Goal: Information Seeking & Learning: Learn about a topic

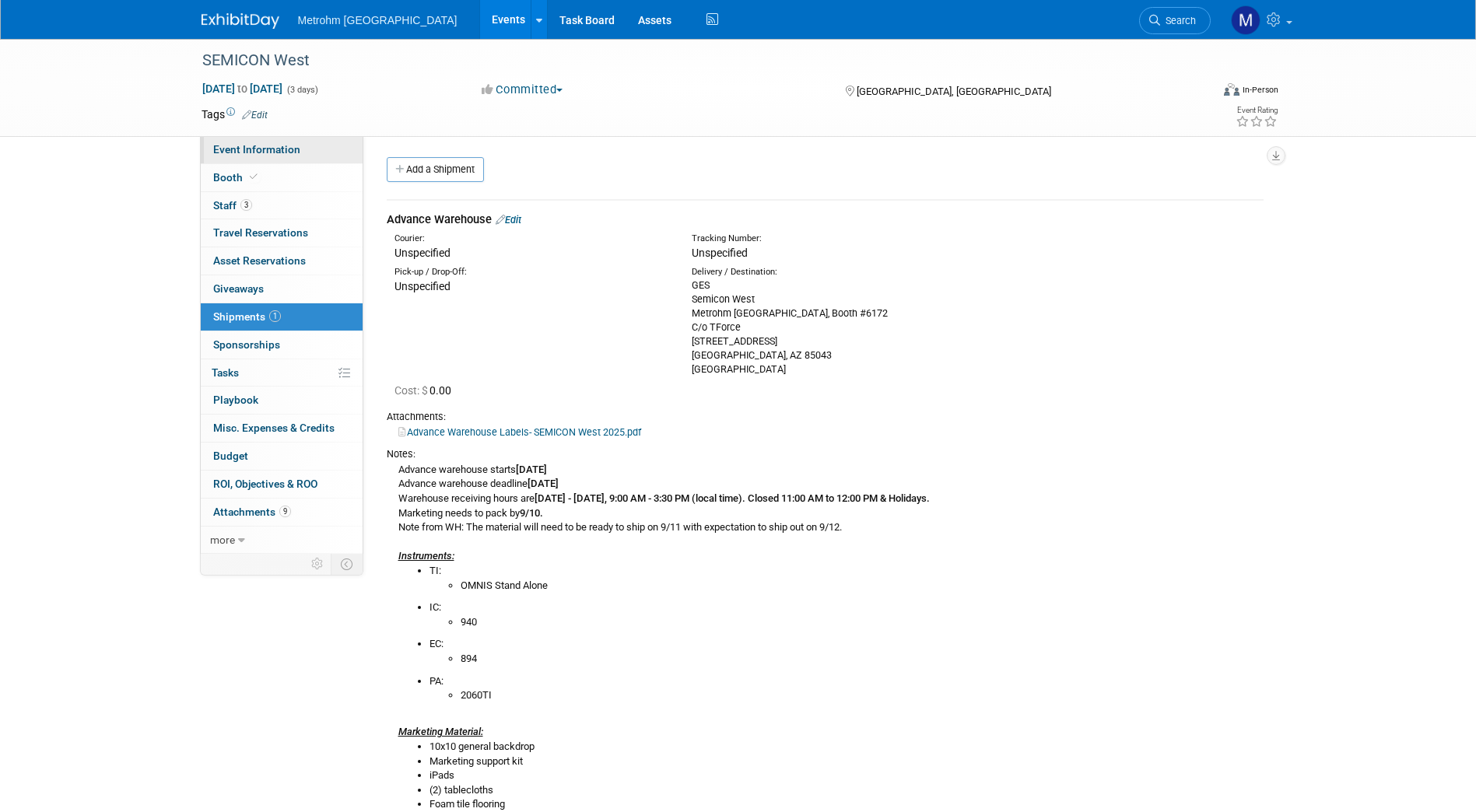
click at [280, 149] on span "Event Information" at bounding box center [256, 149] width 87 height 12
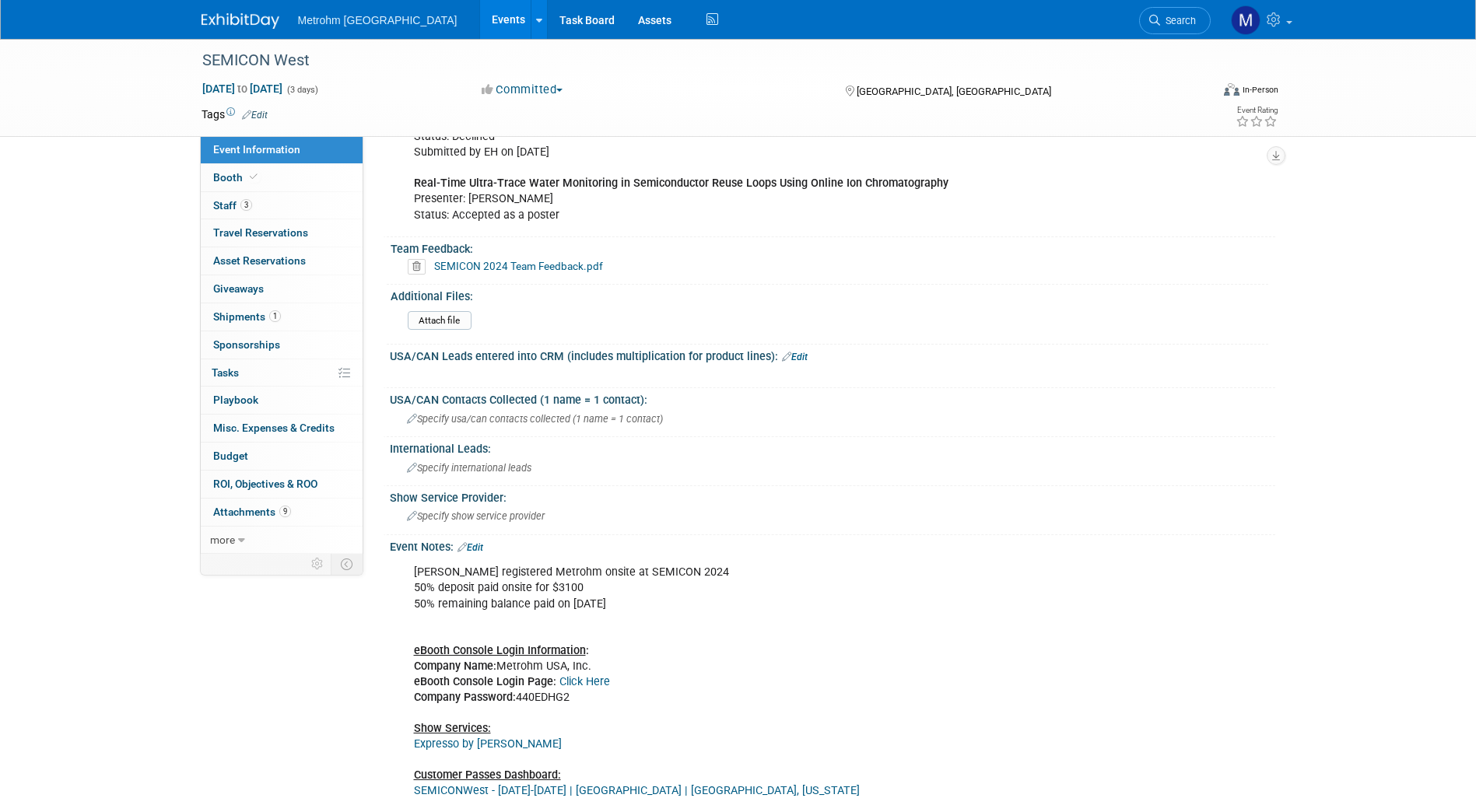
scroll to position [952, 0]
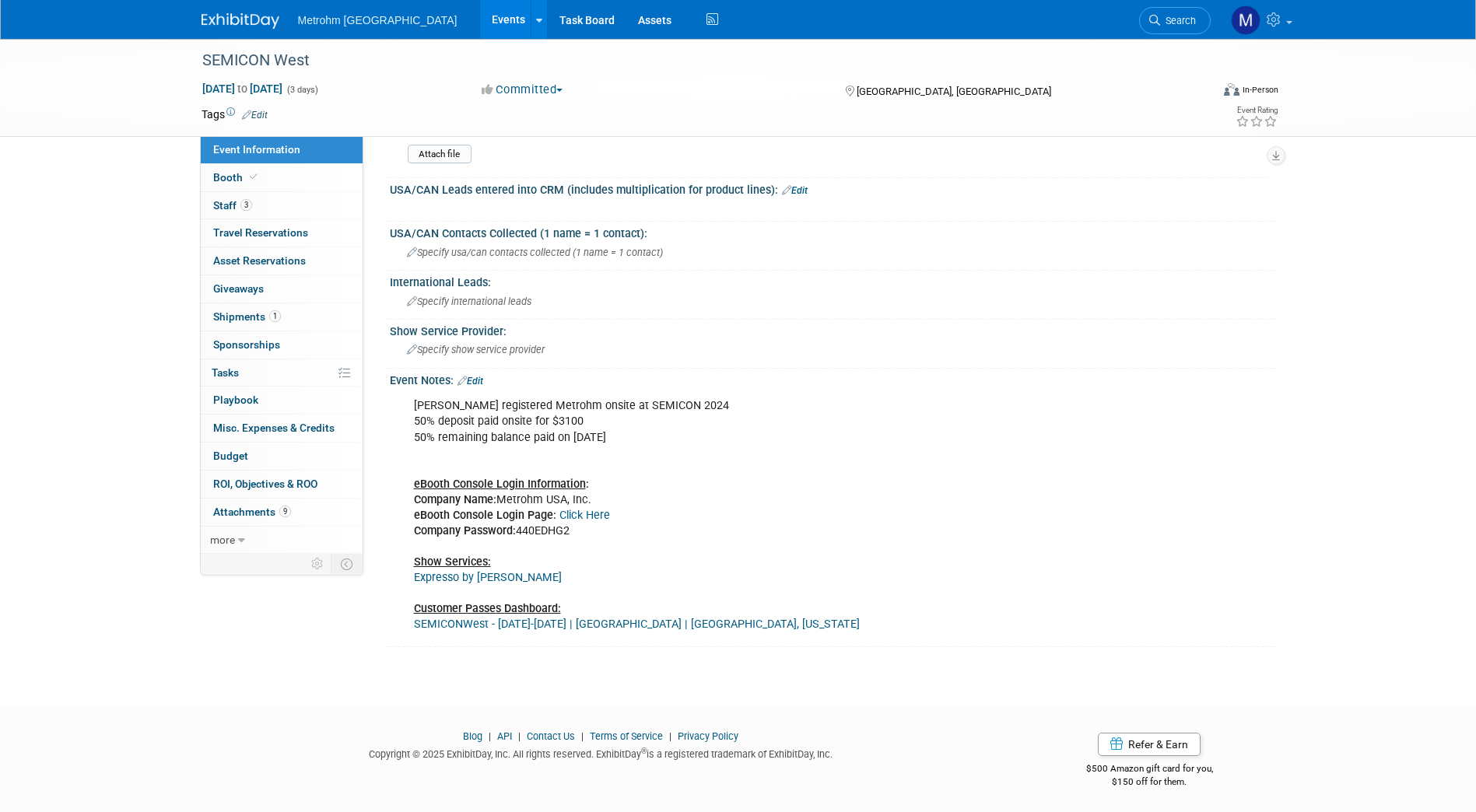
click at [596, 519] on link "Click Here" at bounding box center [584, 515] width 51 height 13
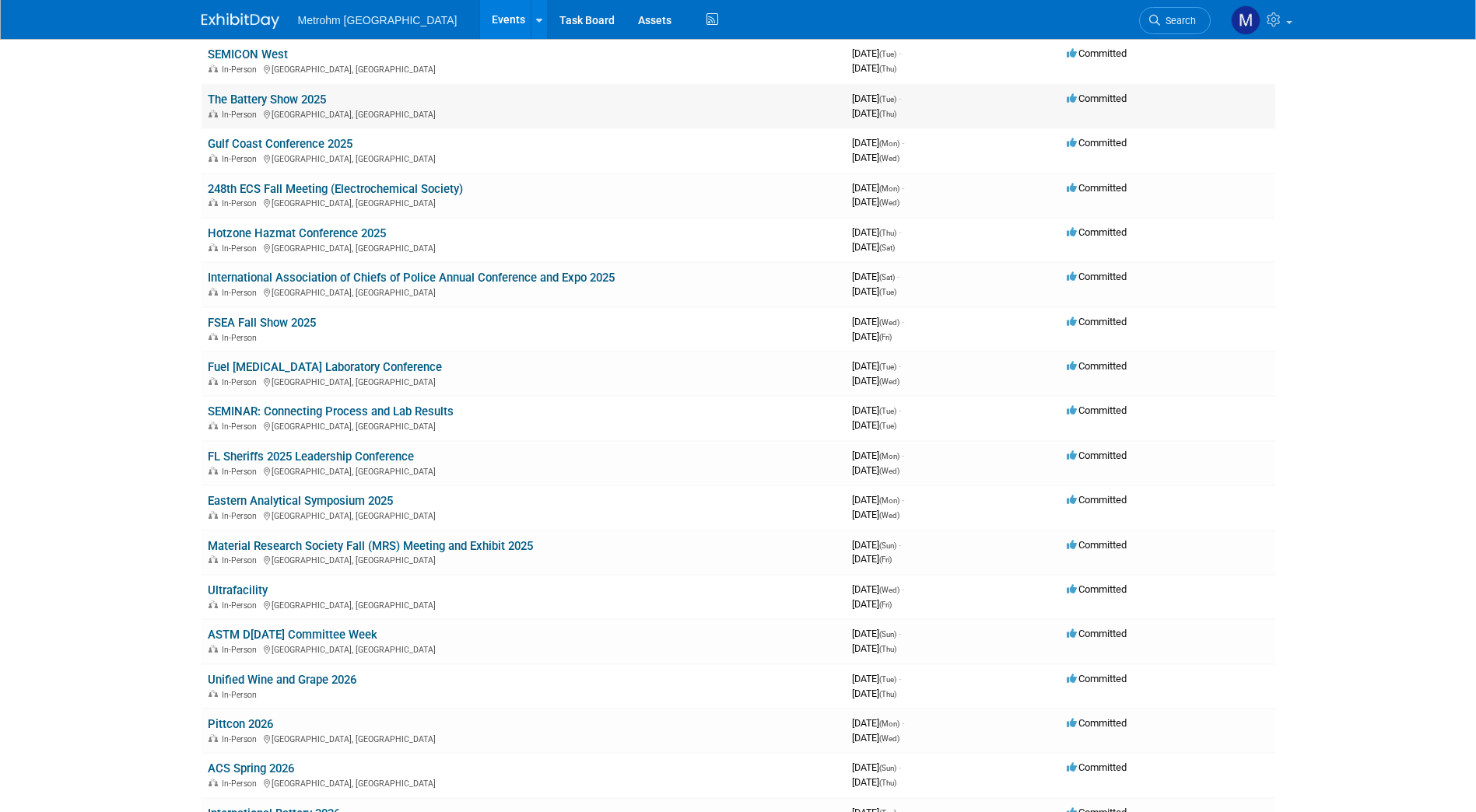
scroll to position [443, 0]
click at [305, 499] on link "Eastern Analytical Symposium 2025" at bounding box center [301, 500] width 186 height 14
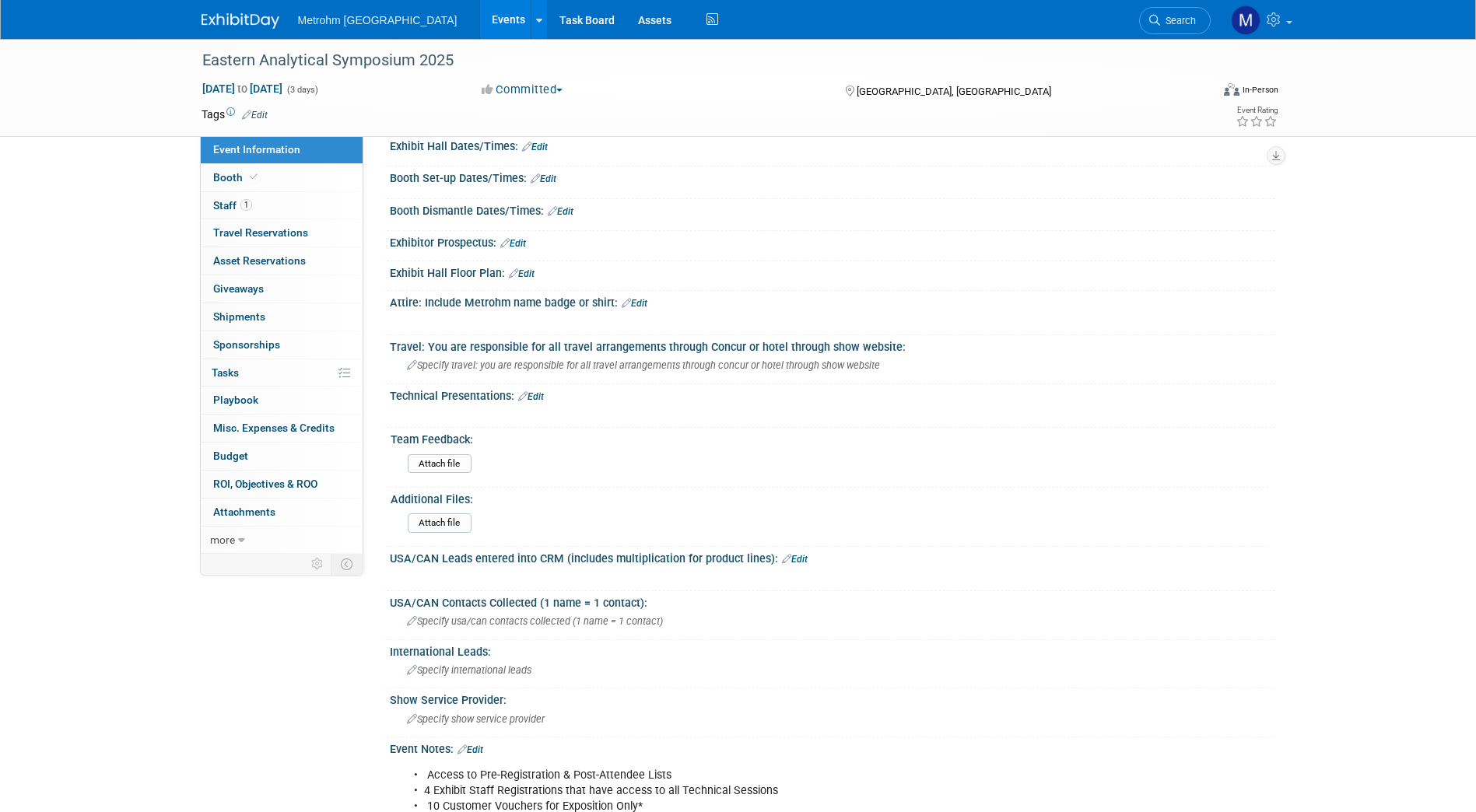
scroll to position [537, 0]
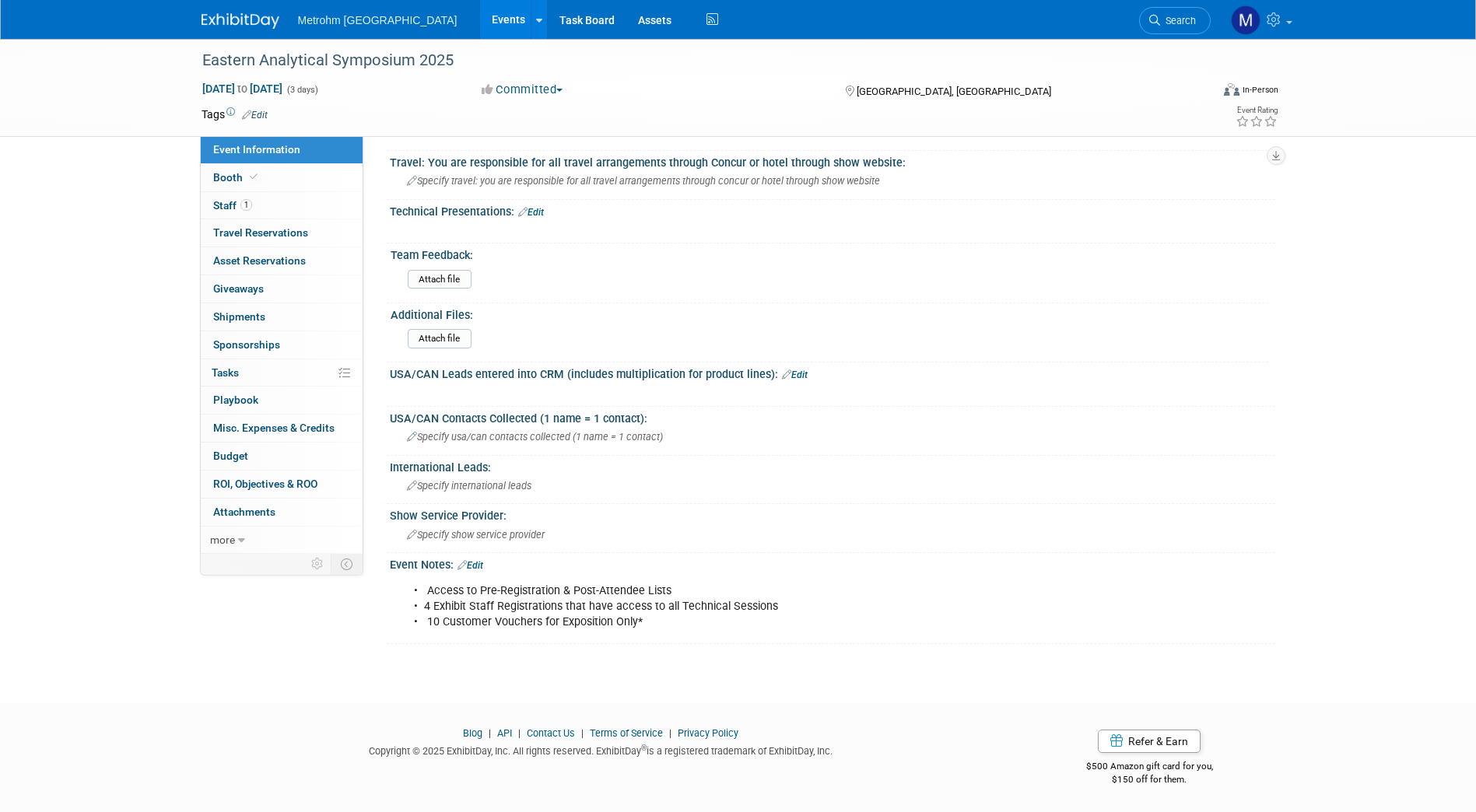
click at [481, 562] on link "Edit" at bounding box center [470, 565] width 26 height 11
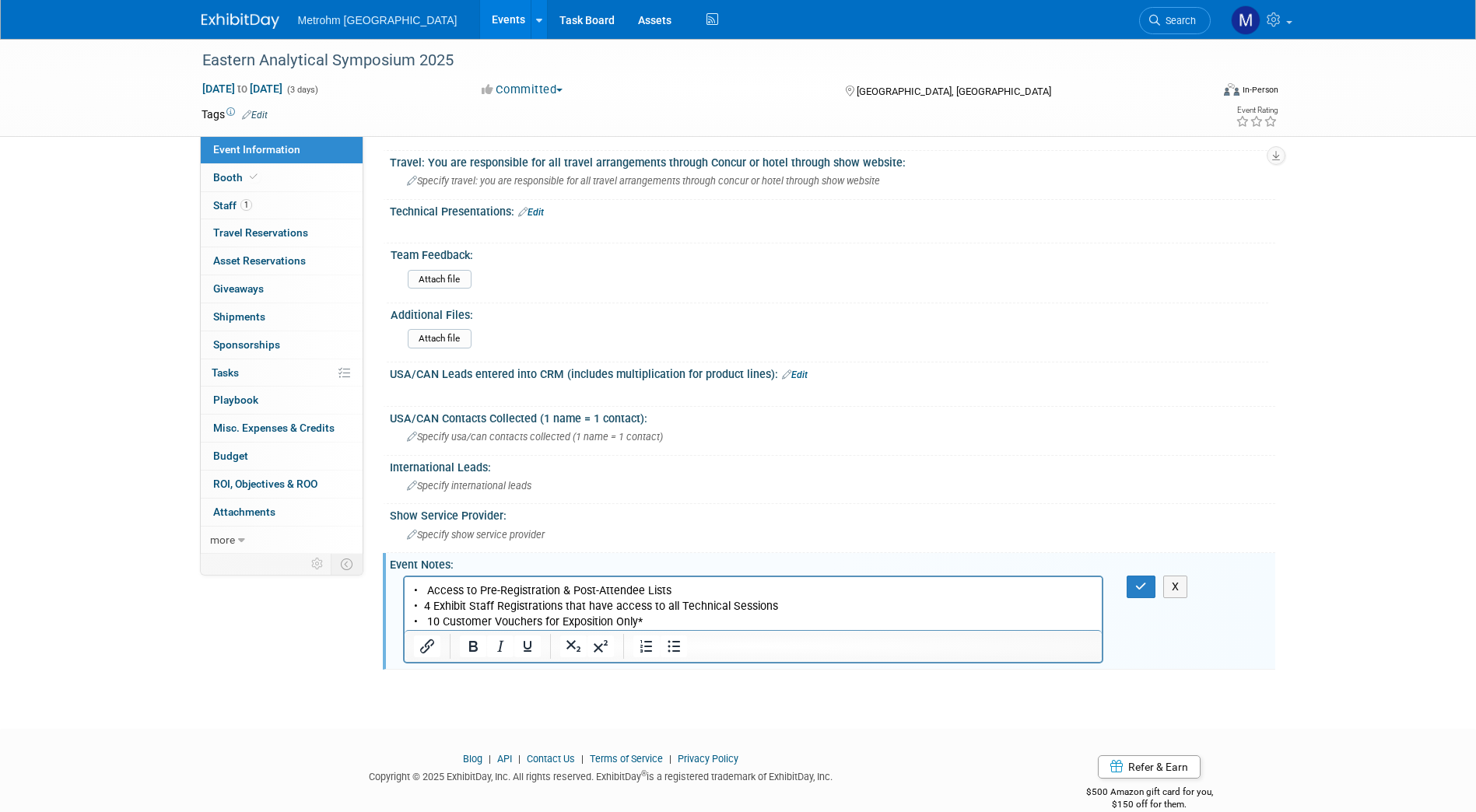
scroll to position [0, 0]
click at [784, 607] on p "• Access to Pre-Registration & Post-Attendee Lists • 4 Exhibit Staff Registrati…" at bounding box center [753, 606] width 680 height 47
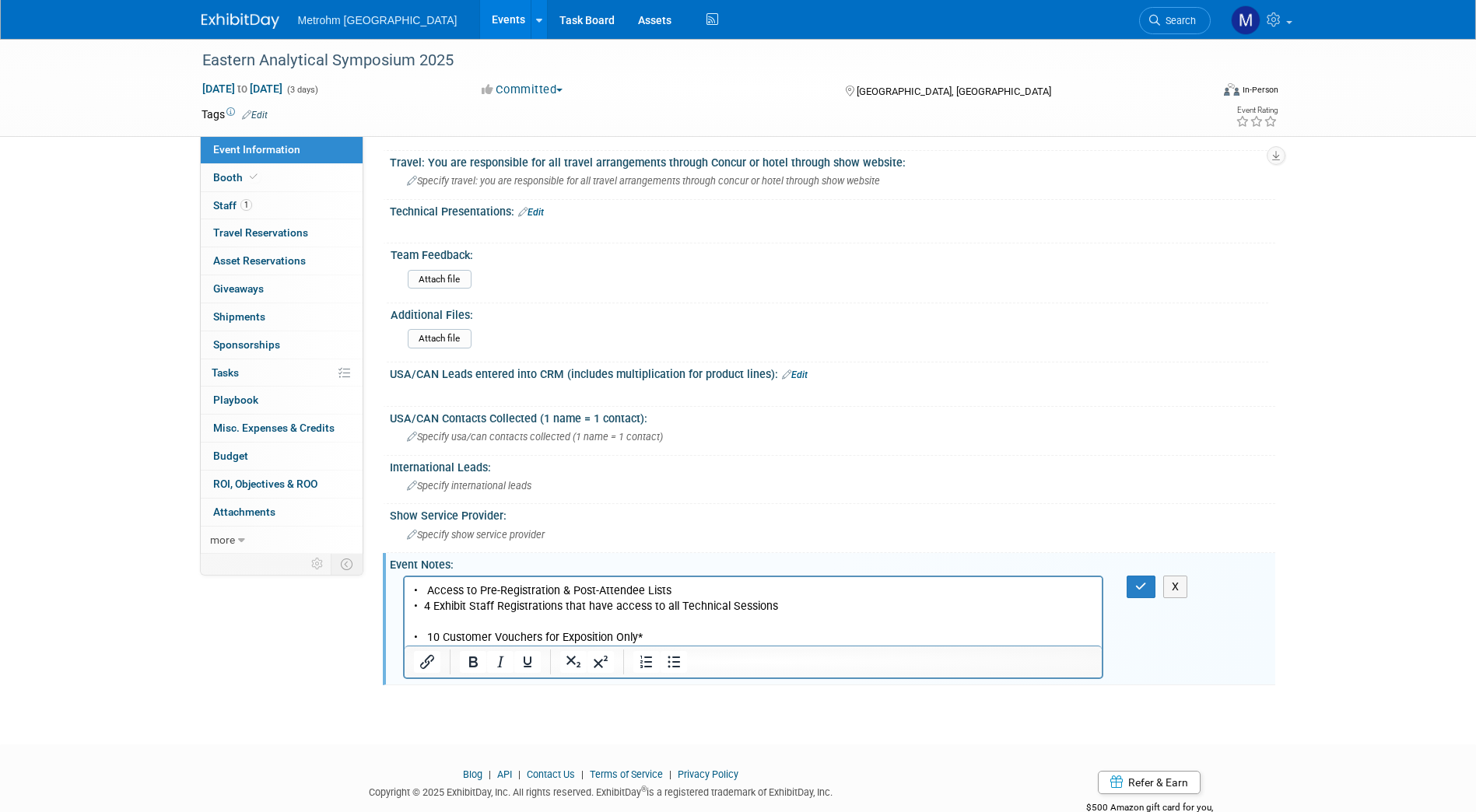
click at [763, 618] on p "• 10 Customer Vouchers for Exposition Only*" at bounding box center [753, 629] width 680 height 31
click at [730, 626] on p "• 10 Customer Vouchers for Exposition Only*" at bounding box center [753, 629] width 680 height 31
click at [787, 606] on p "• Access to Pre-Registration & Post-Attendee Lists • 4 Exhibit Staff Registrati…" at bounding box center [753, 598] width 680 height 31
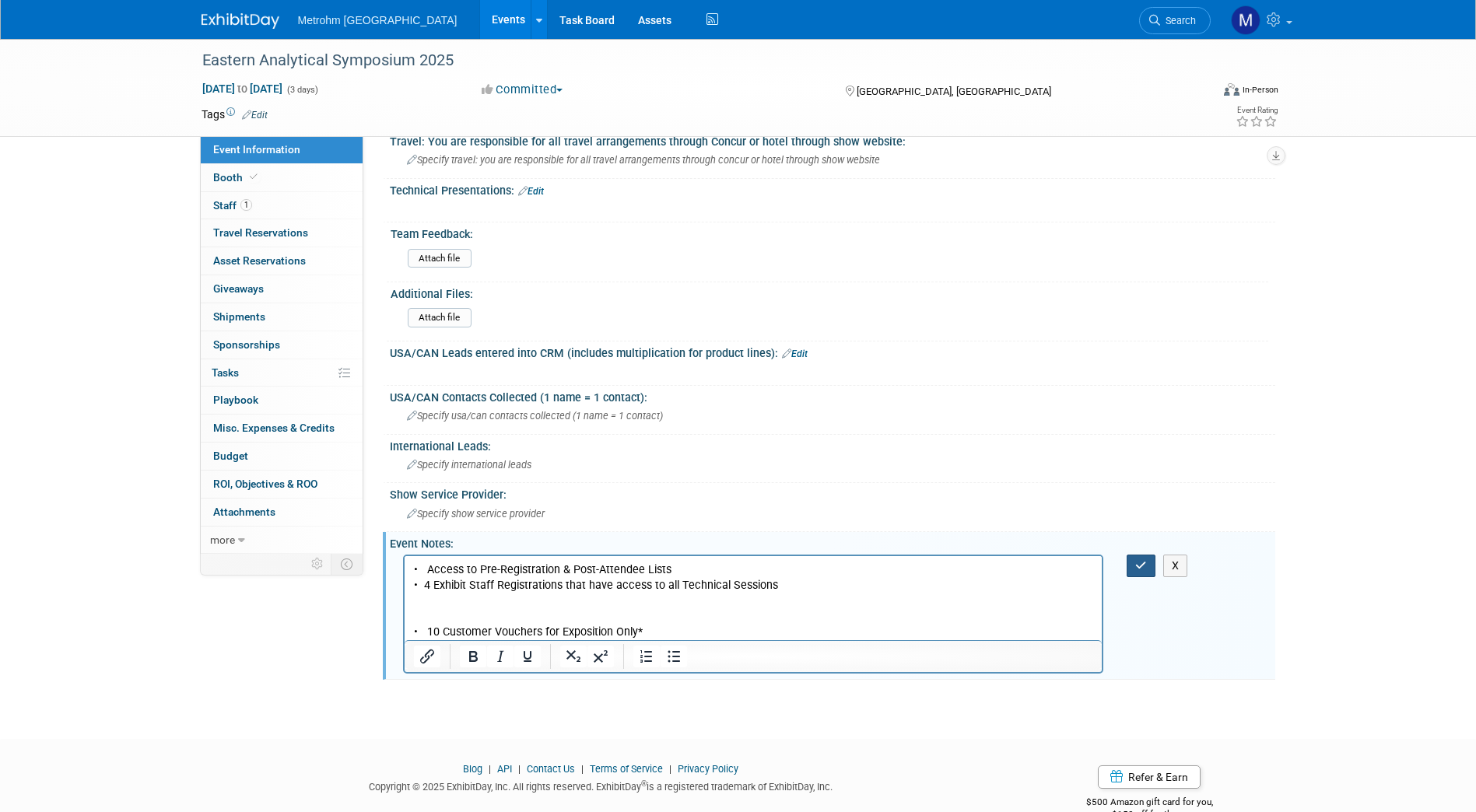
scroll to position [558, 0]
click at [682, 607] on p "• 10 Customer Vouchers for Exposition Only*" at bounding box center [753, 622] width 680 height 31
click at [664, 592] on p "Rich Text Area. Press ALT-0 for help." at bounding box center [753, 599] width 680 height 15
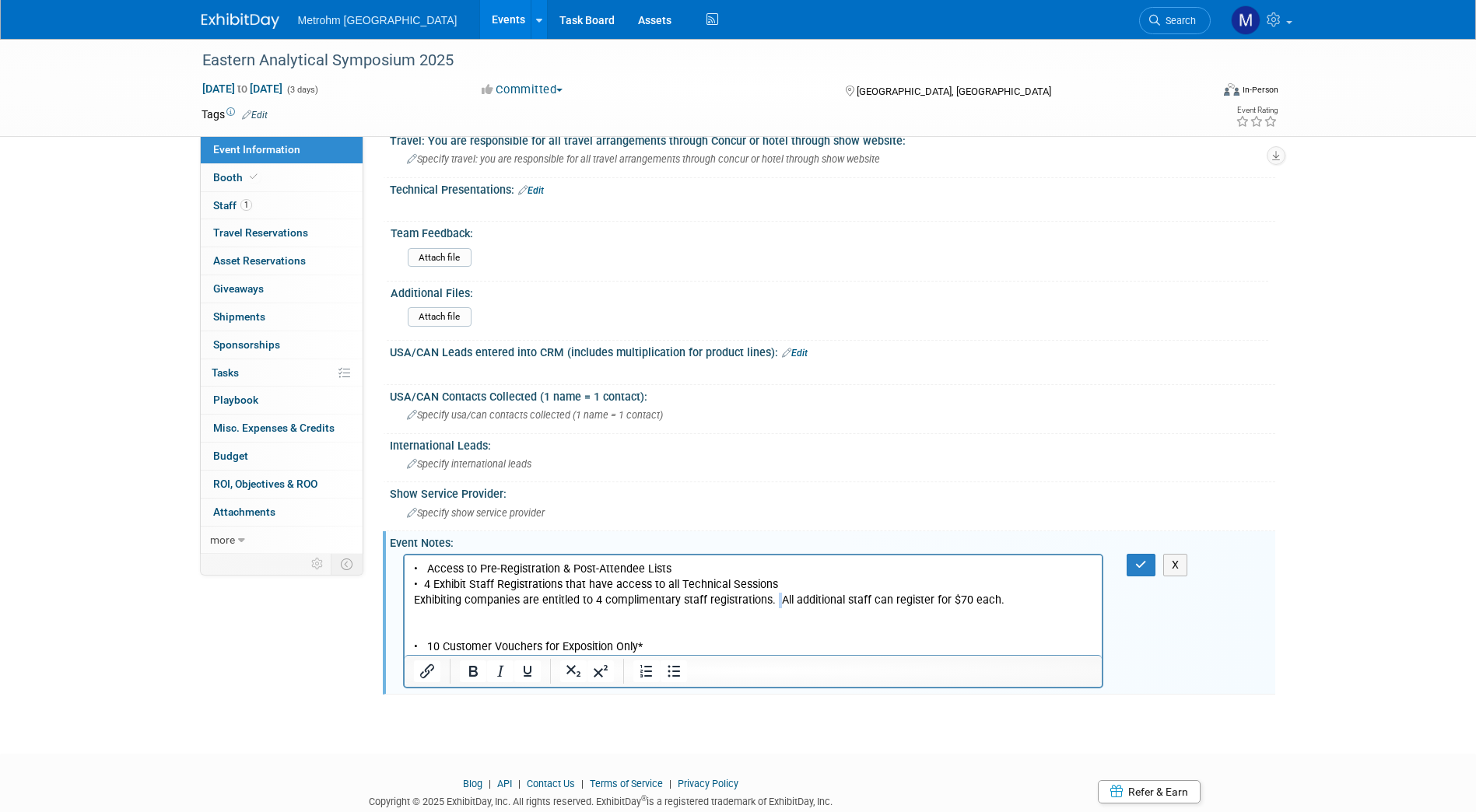
click at [776, 599] on p "Exhibiting companies are entitled to 4 complimentary staff registrations. All a…" at bounding box center [753, 607] width 680 height 31
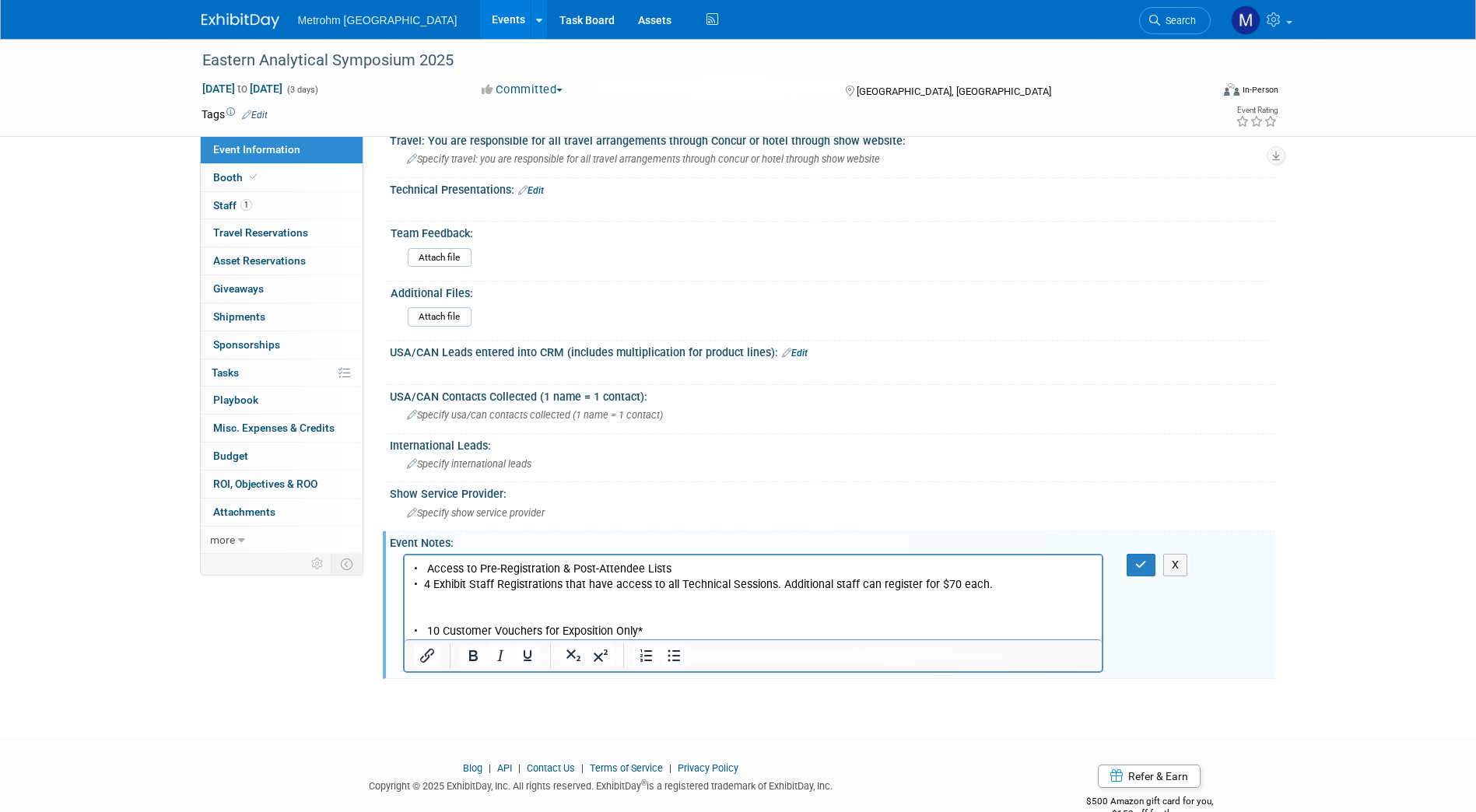
click at [439, 607] on p "• 10 Customer Vouchers for Exposition Only*" at bounding box center [753, 622] width 680 height 31
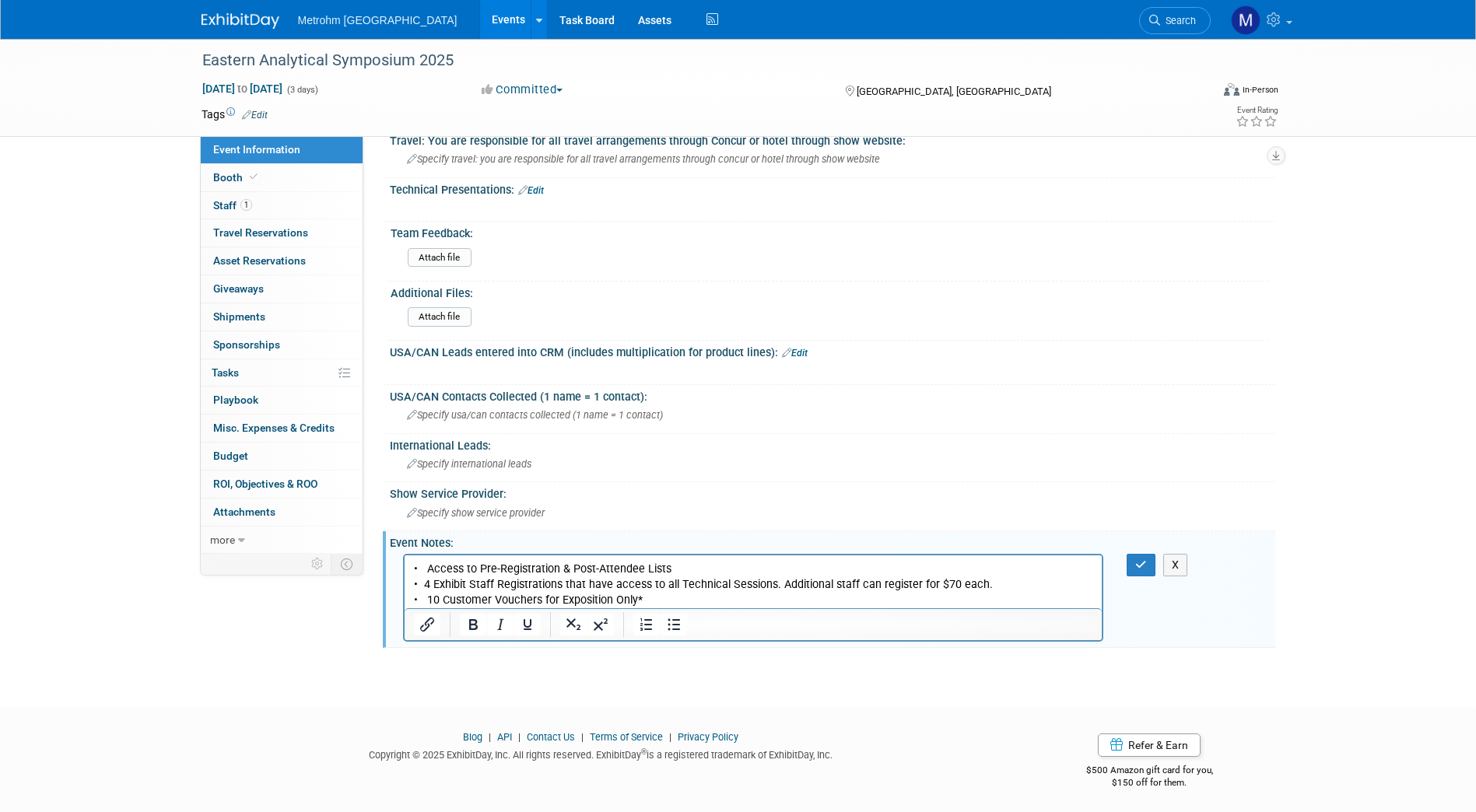
click at [982, 578] on span "dditional staff can register for $70 each." at bounding box center [891, 584] width 202 height 13
click at [1135, 557] on button "button" at bounding box center [1141, 565] width 29 height 22
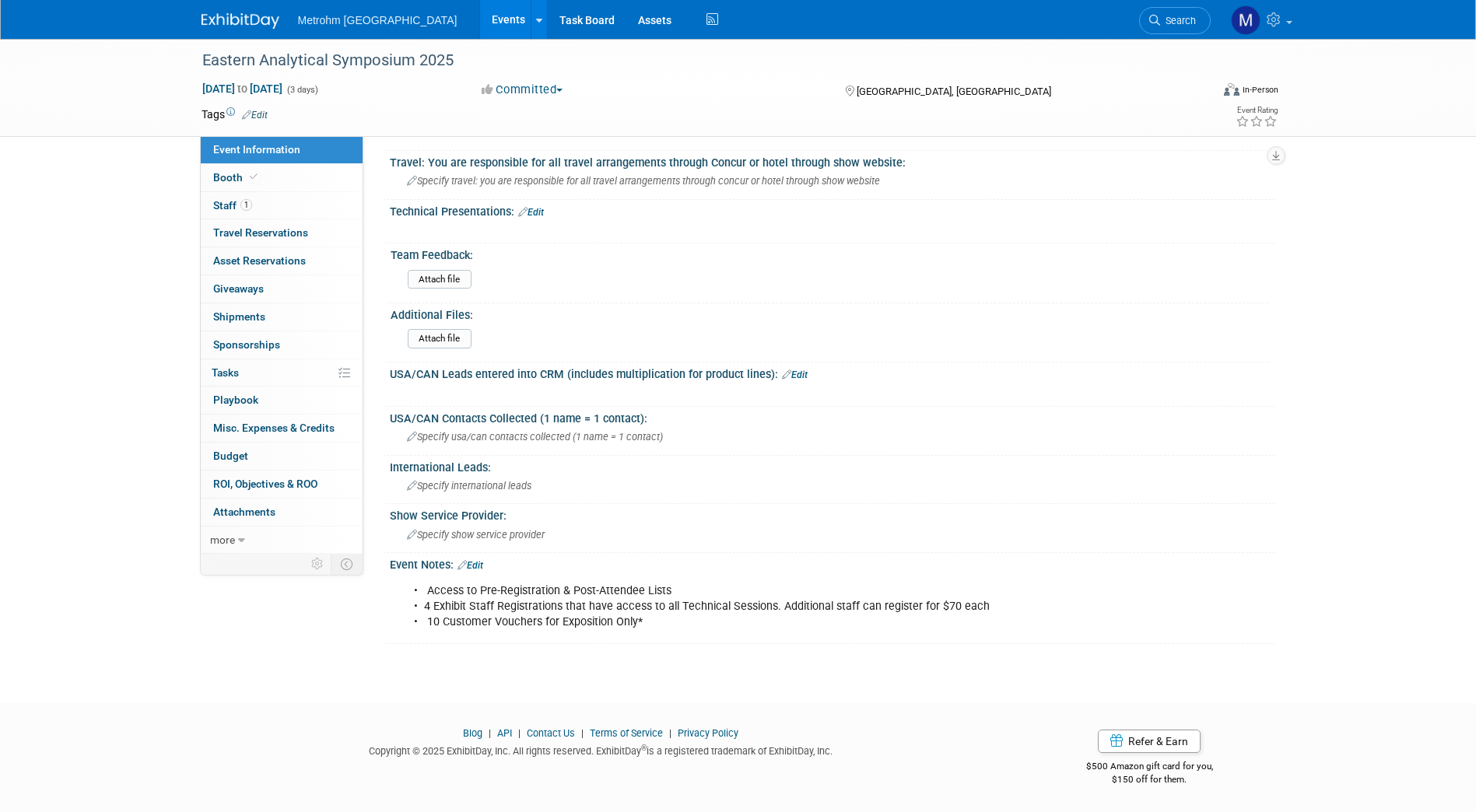
scroll to position [537, 0]
